Goal: Task Accomplishment & Management: Manage account settings

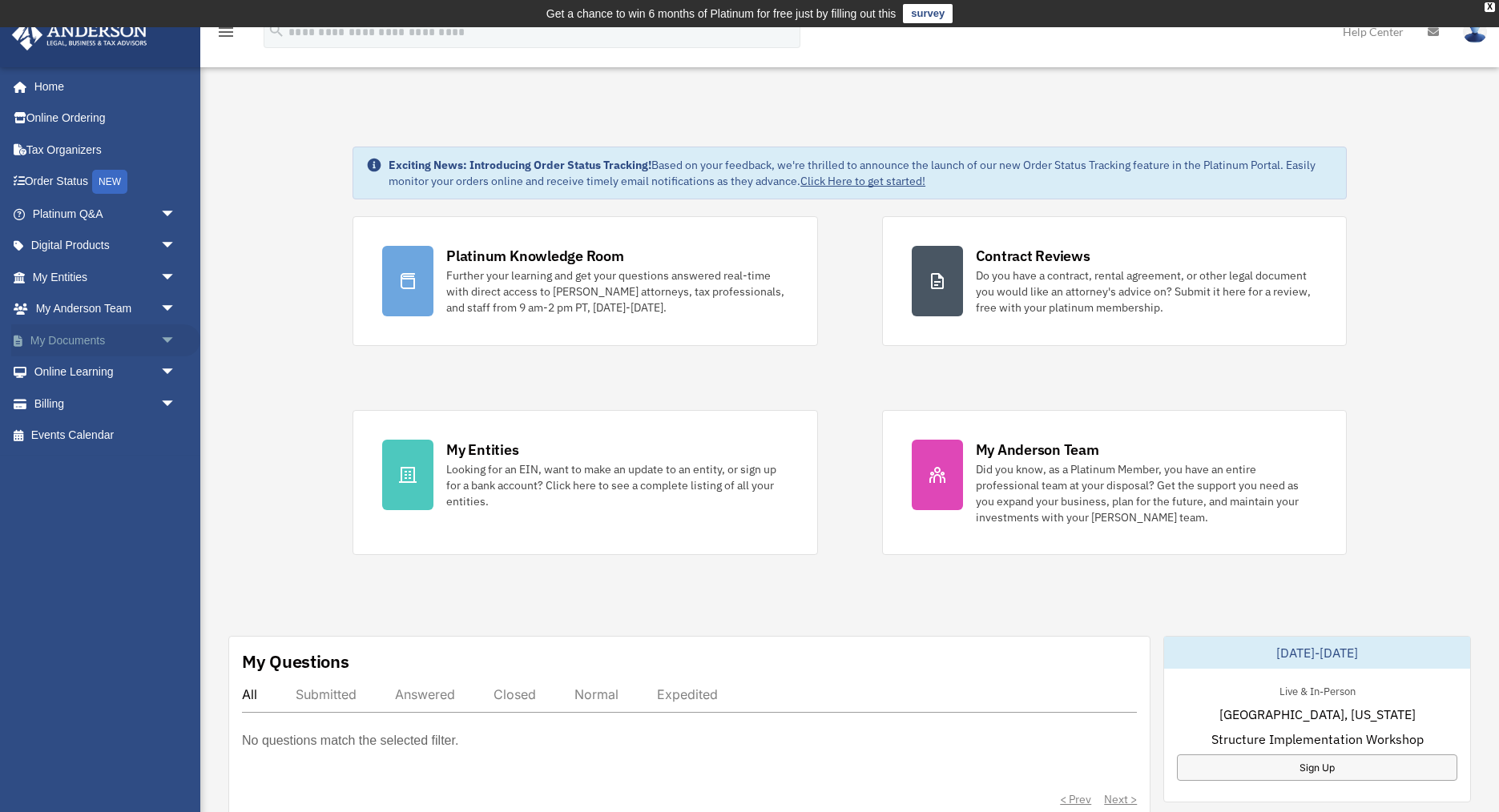
click at [75, 335] on link "My Documents arrow_drop_down" at bounding box center [106, 340] width 189 height 32
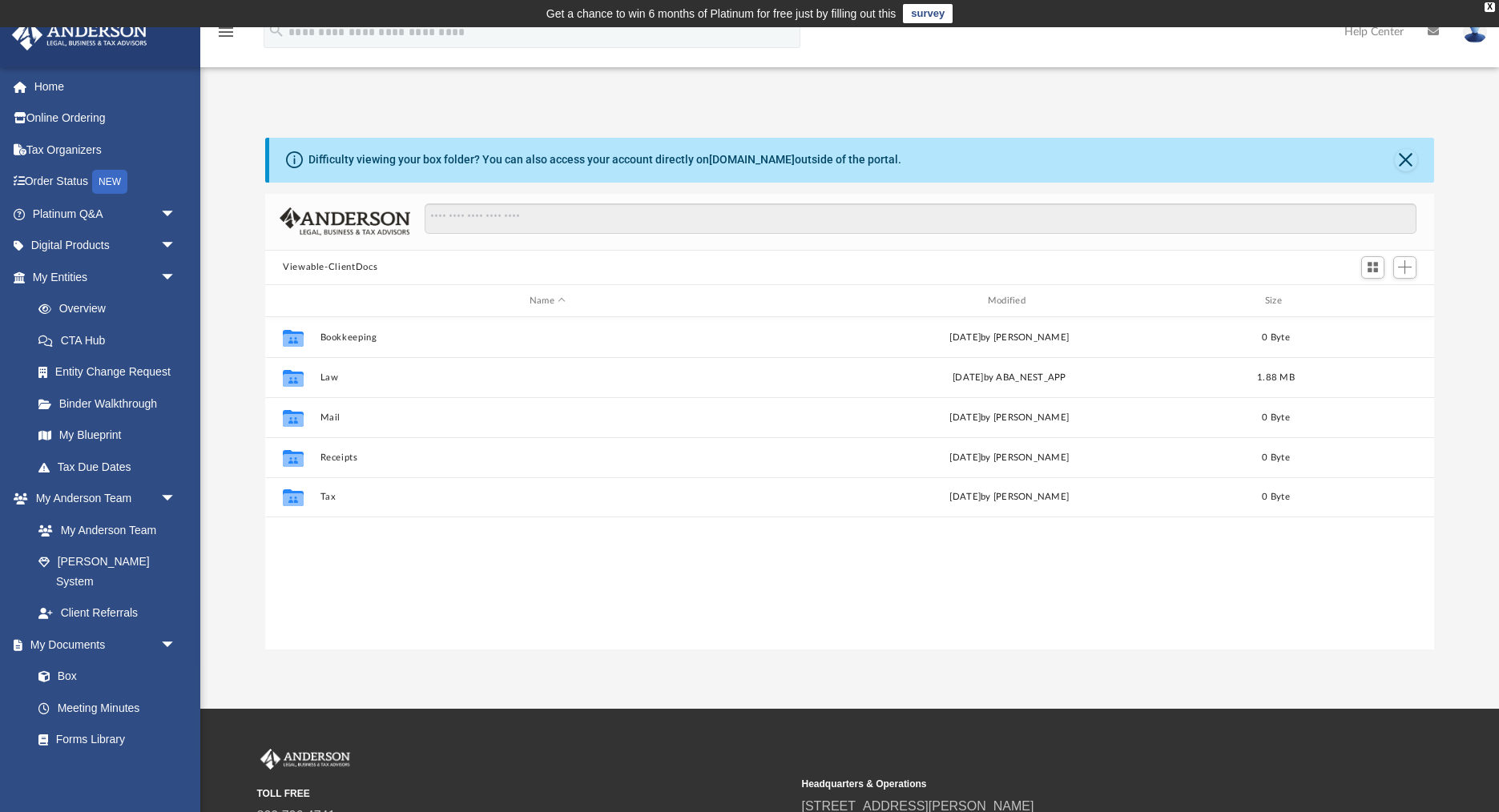
scroll to position [363, 1169]
click at [458, 220] on input "Search files and folders" at bounding box center [920, 218] width 992 height 30
click at [1409, 266] on span "Add" at bounding box center [1405, 267] width 14 height 14
click at [1373, 300] on li "Upload" at bounding box center [1381, 298] width 51 height 17
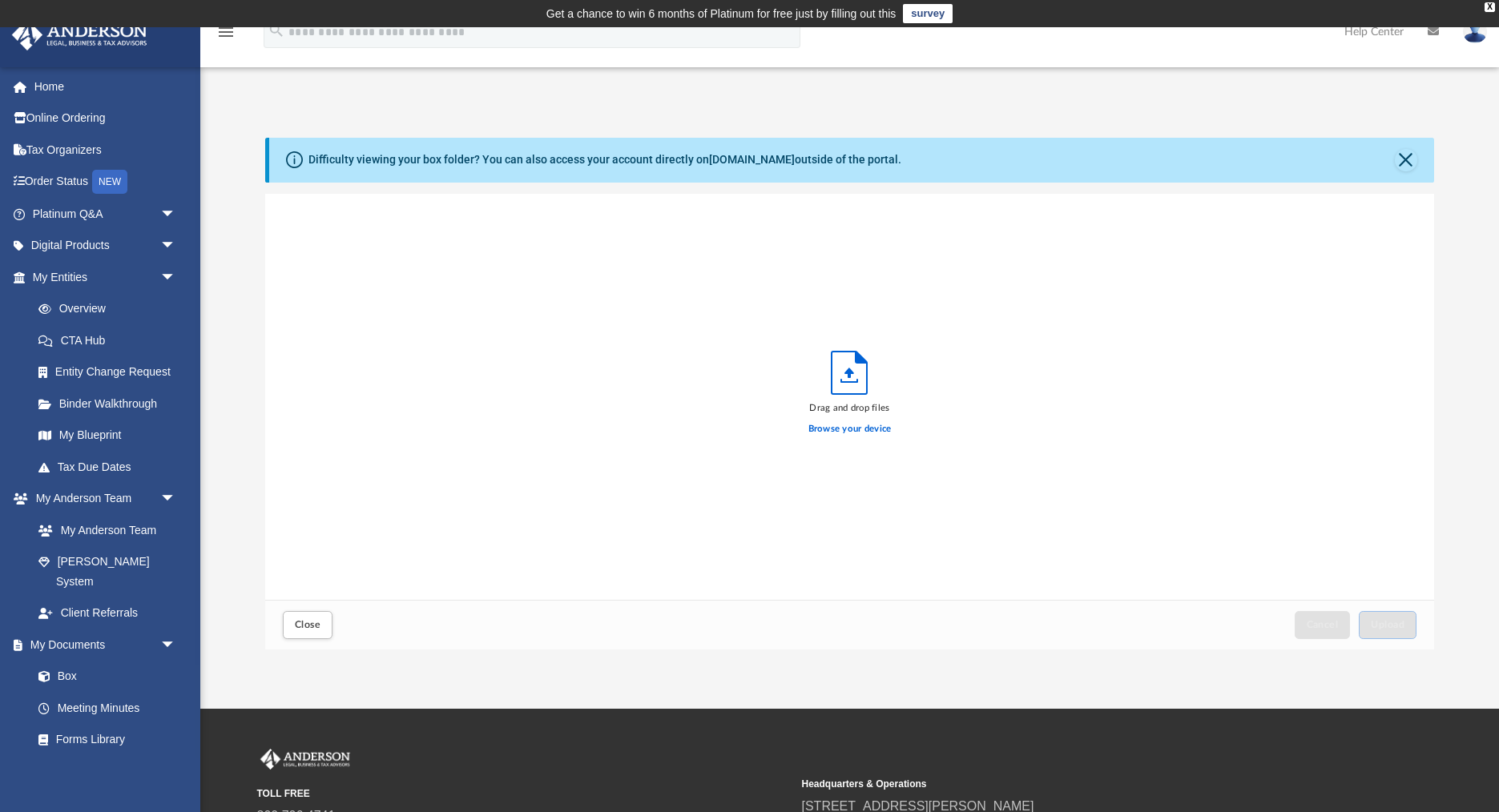
scroll to position [406, 1169]
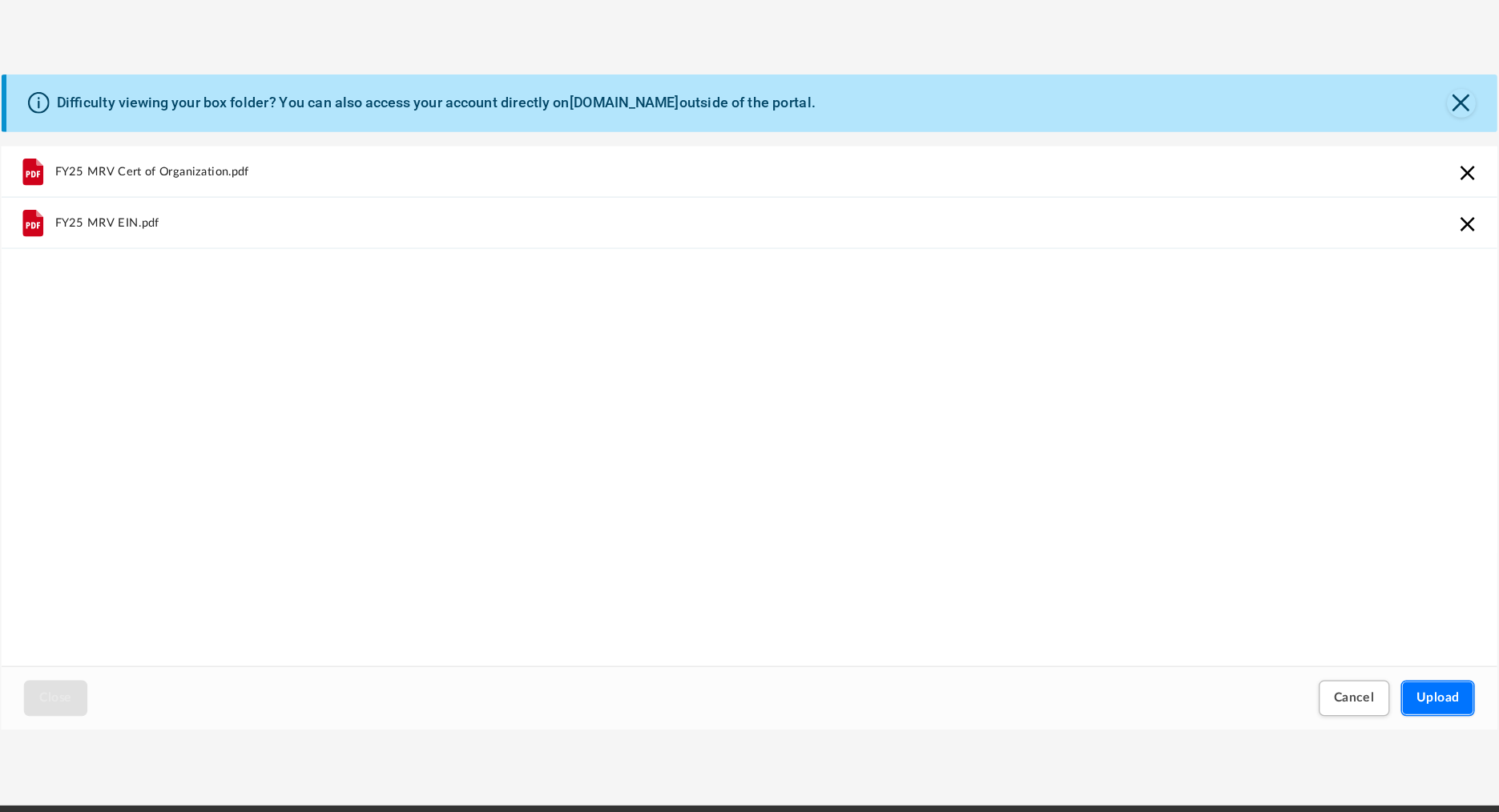
click at [1388, 621] on span "Upload" at bounding box center [1387, 625] width 34 height 10
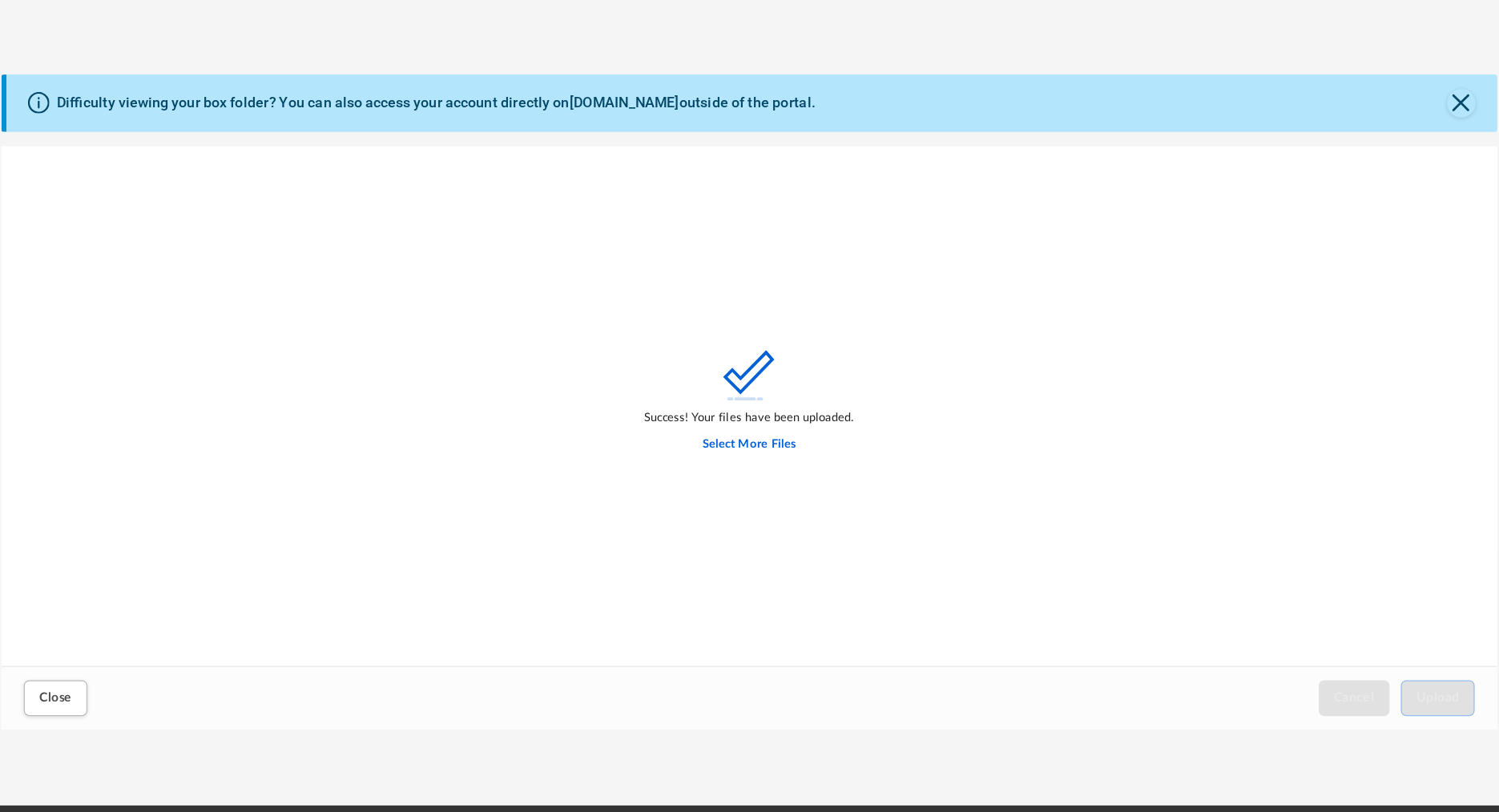
click at [426, 352] on div "Success! Your files have been uploaded. Select More Files" at bounding box center [849, 397] width 1169 height 407
click at [303, 628] on span "Close" at bounding box center [307, 625] width 25 height 10
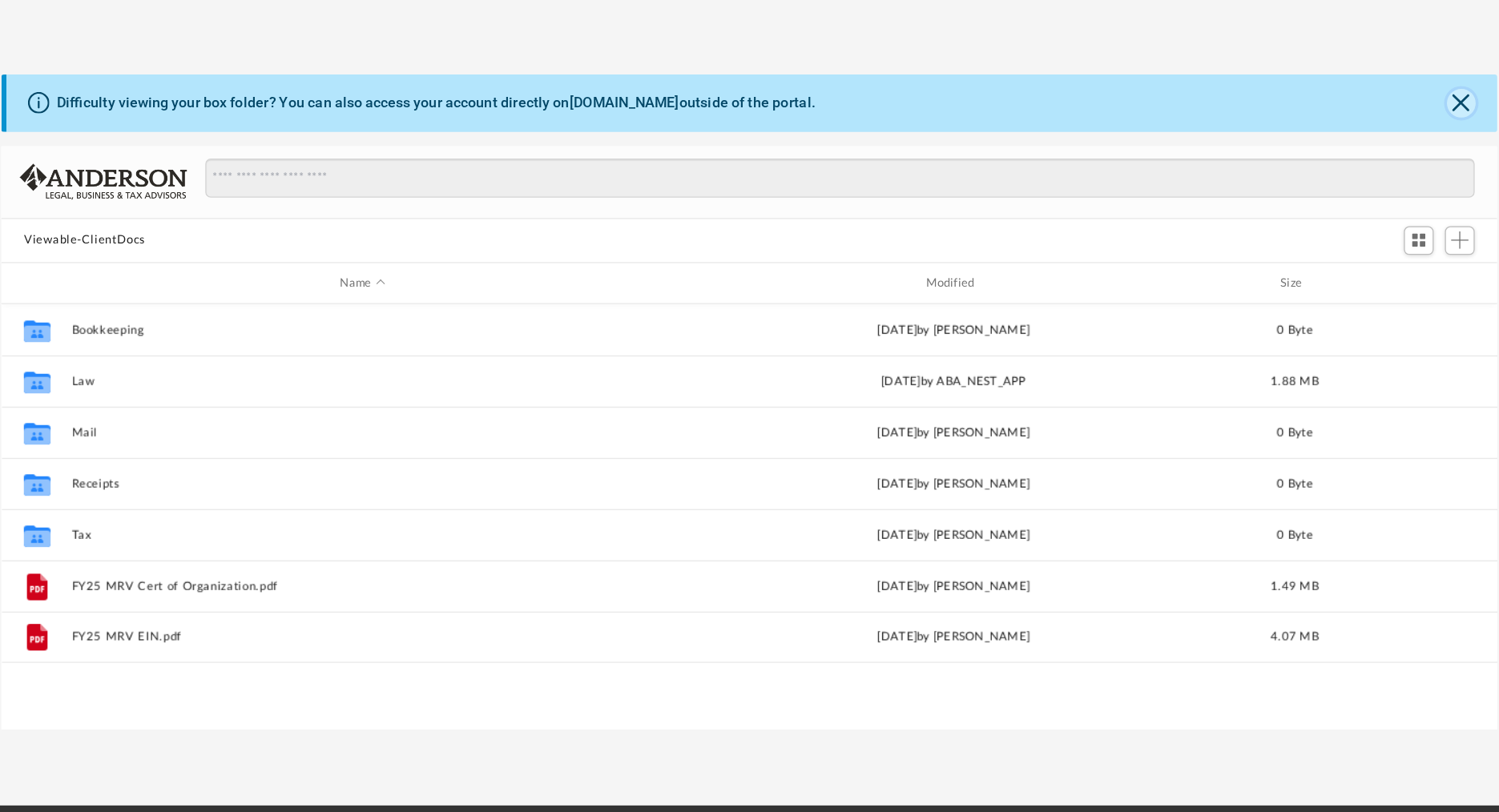
click at [1404, 155] on button "Close" at bounding box center [1406, 159] width 22 height 22
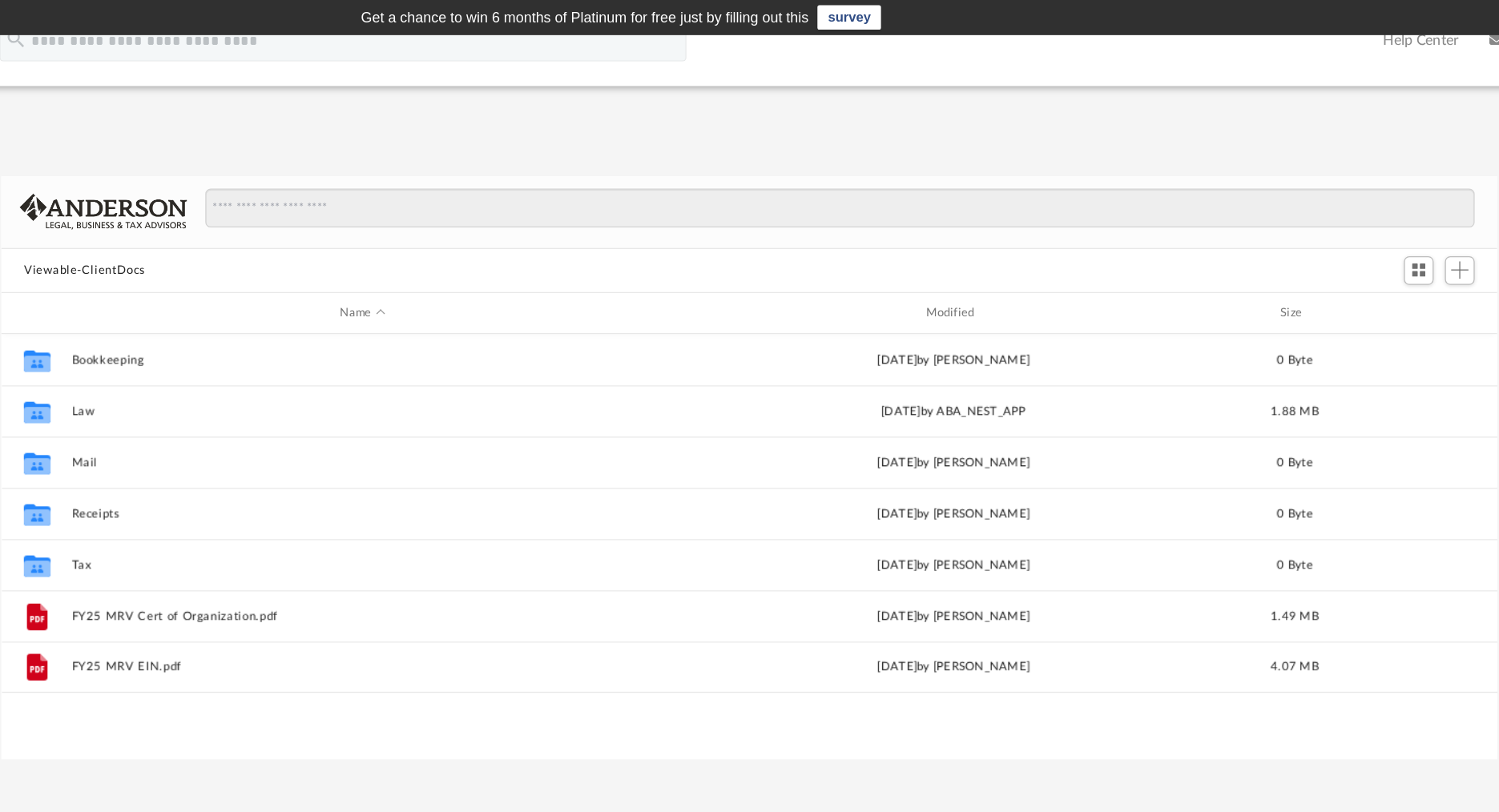
click at [1085, 75] on div "App [EMAIL_ADDRESS][DOMAIN_NAME] Sign Out [EMAIL_ADDRESS][DOMAIN_NAME] Home Onl…" at bounding box center [749, 340] width 1499 height 626
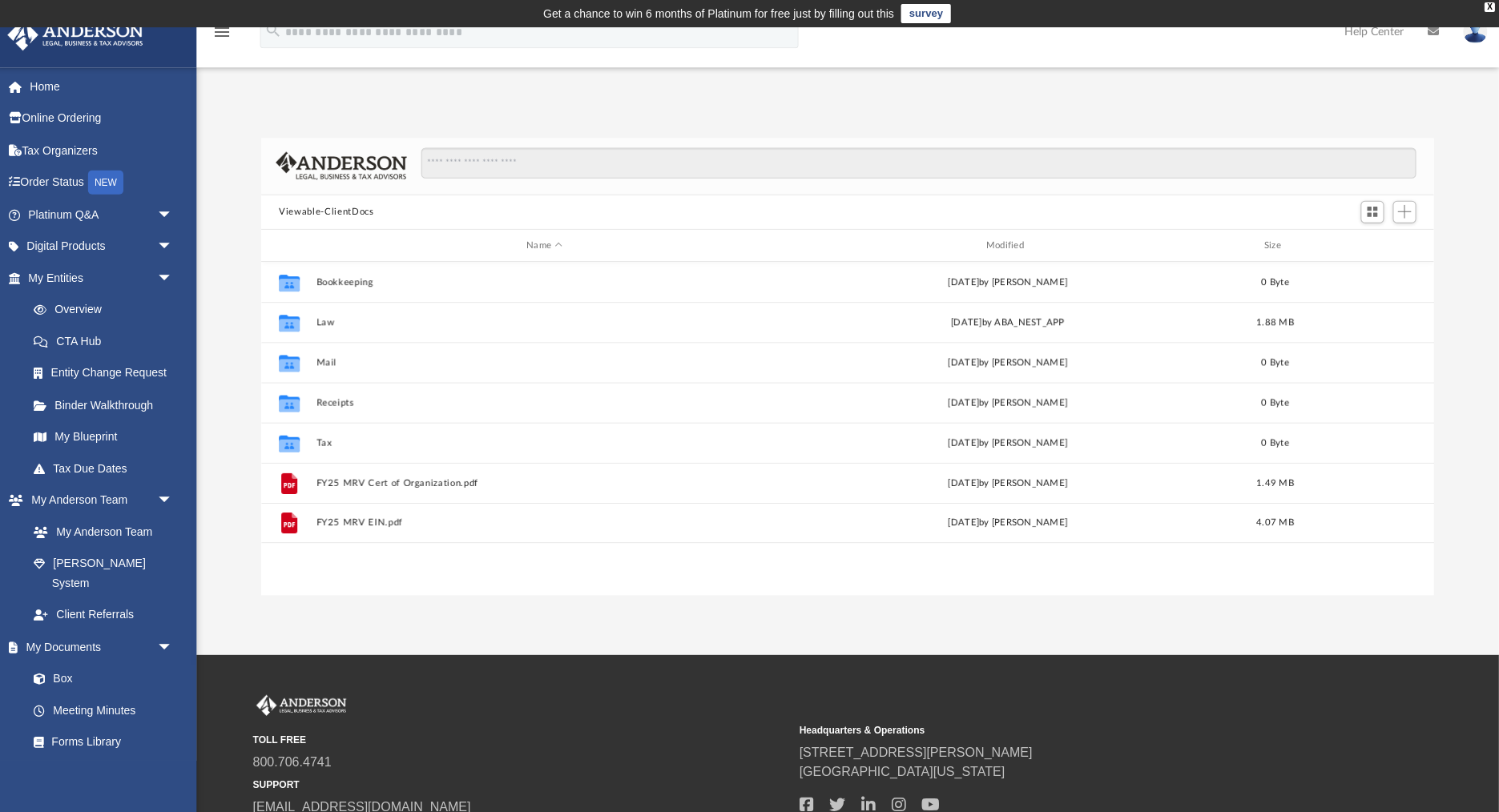
scroll to position [0, 0]
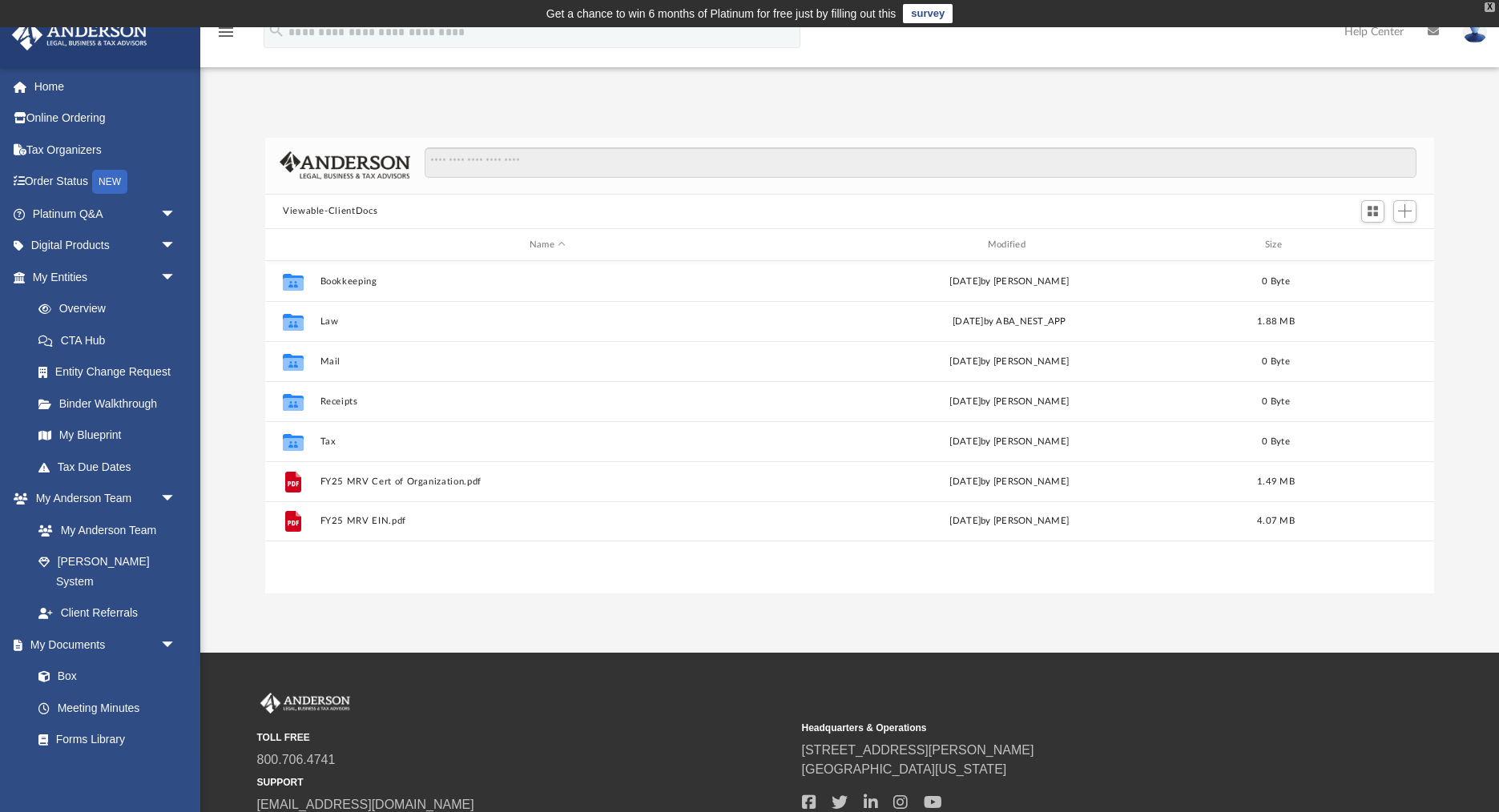
click at [1494, 5] on div "X" at bounding box center [1489, 7] width 11 height 10
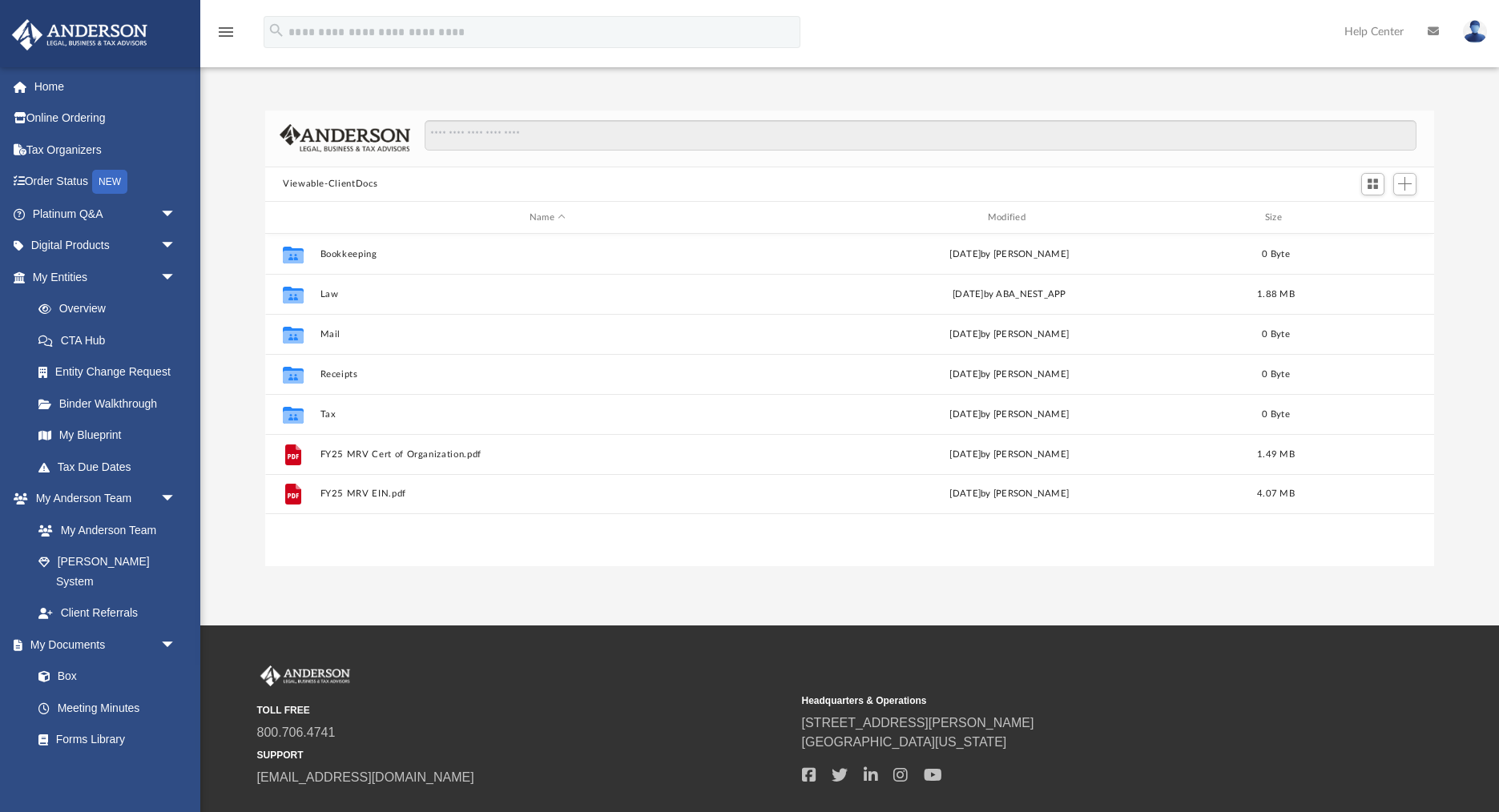
click at [1482, 33] on img at bounding box center [1475, 32] width 24 height 23
click at [1203, 139] on link "Logout" at bounding box center [1234, 140] width 160 height 33
